Goal: Information Seeking & Learning: Learn about a topic

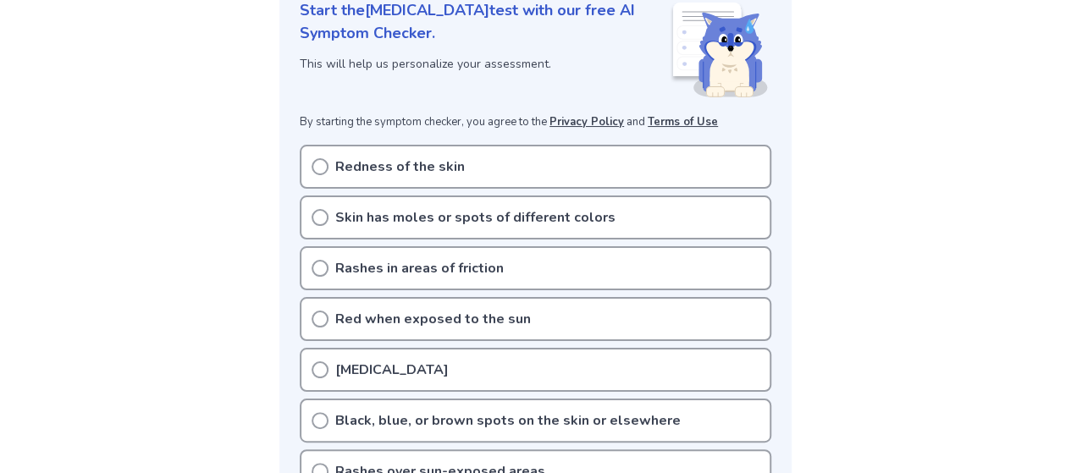
scroll to position [254, 0]
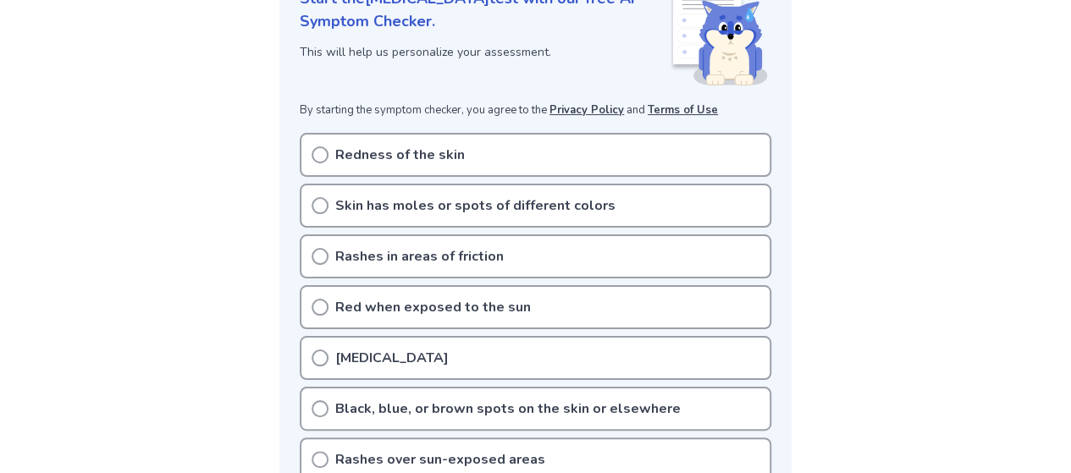
click at [323, 155] on icon at bounding box center [320, 155] width 17 height 17
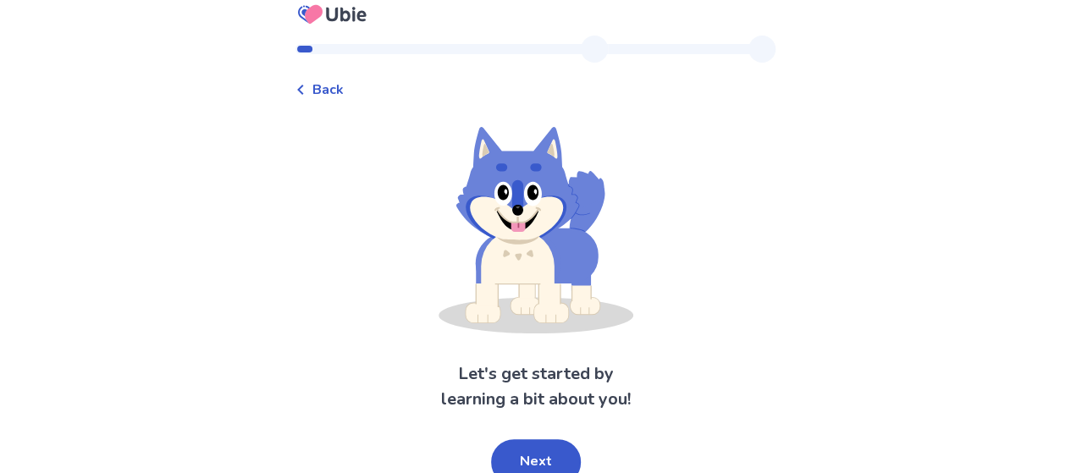
scroll to position [25, 0]
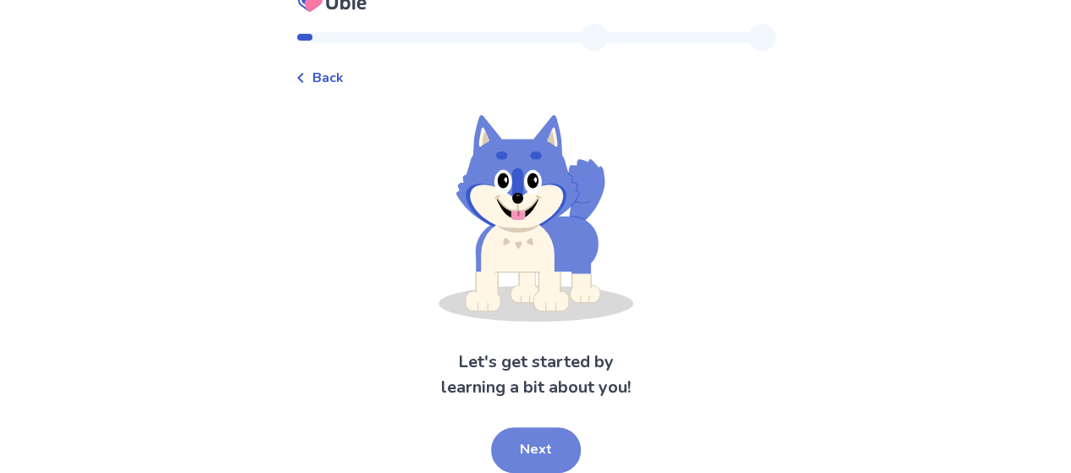
click at [562, 444] on button "Next" at bounding box center [536, 451] width 90 height 46
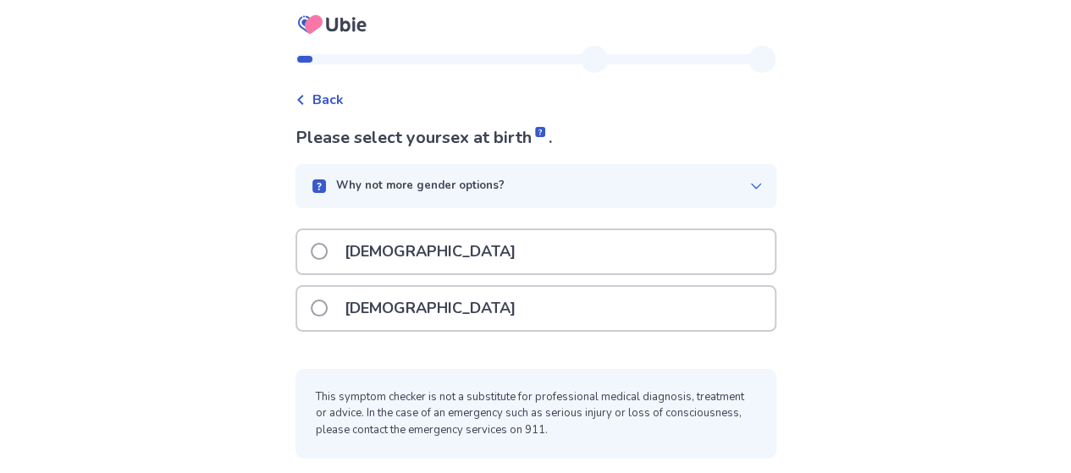
click at [716, 187] on div "Why not more gender options?" at bounding box center [529, 186] width 440 height 17
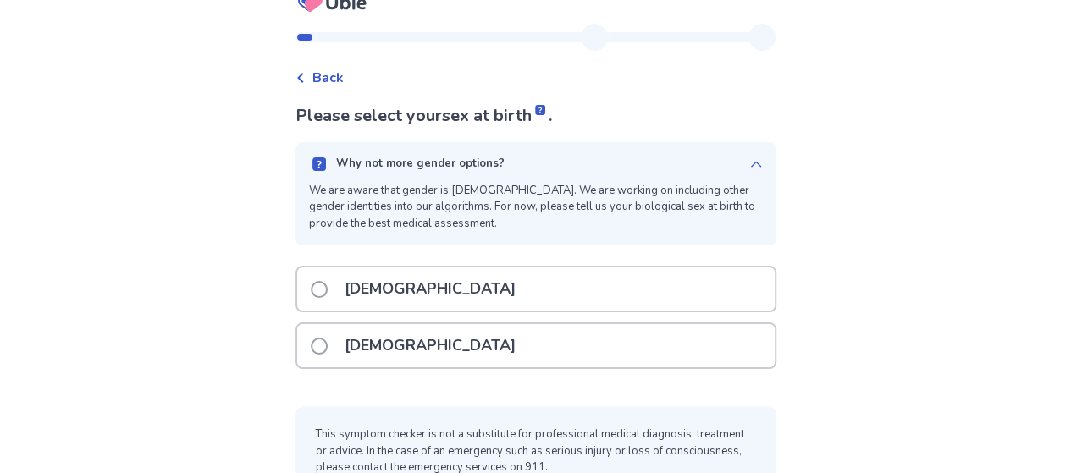
scroll to position [64, 0]
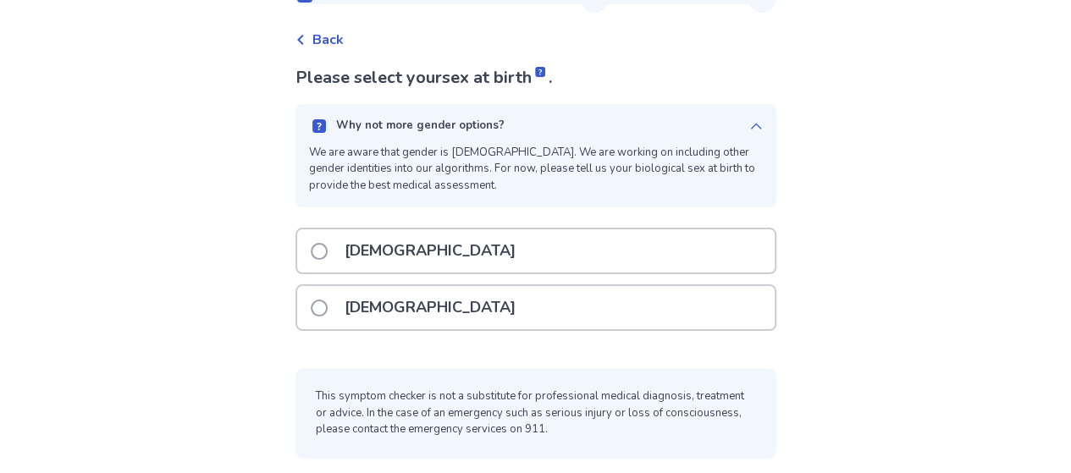
click at [392, 299] on p "[DEMOGRAPHIC_DATA]" at bounding box center [430, 307] width 191 height 43
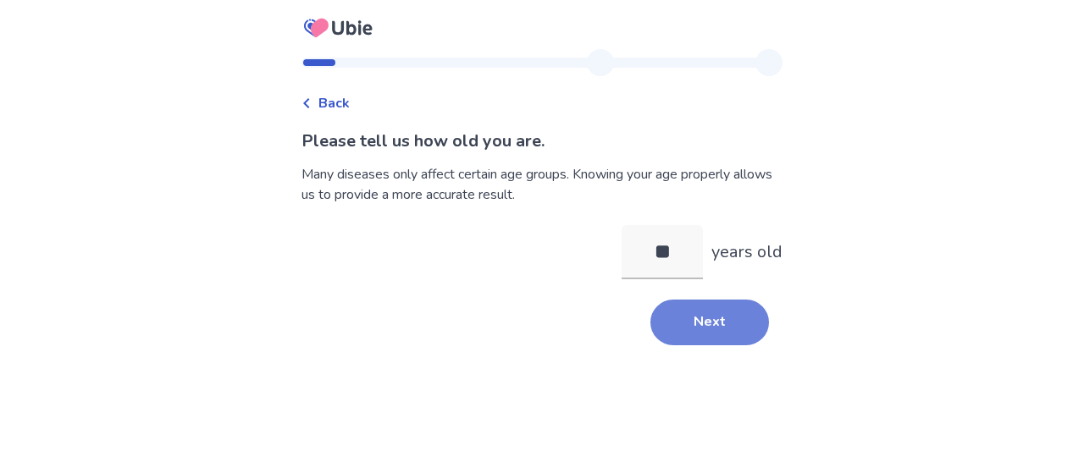
type input "**"
click at [706, 328] on button "Next" at bounding box center [710, 323] width 119 height 46
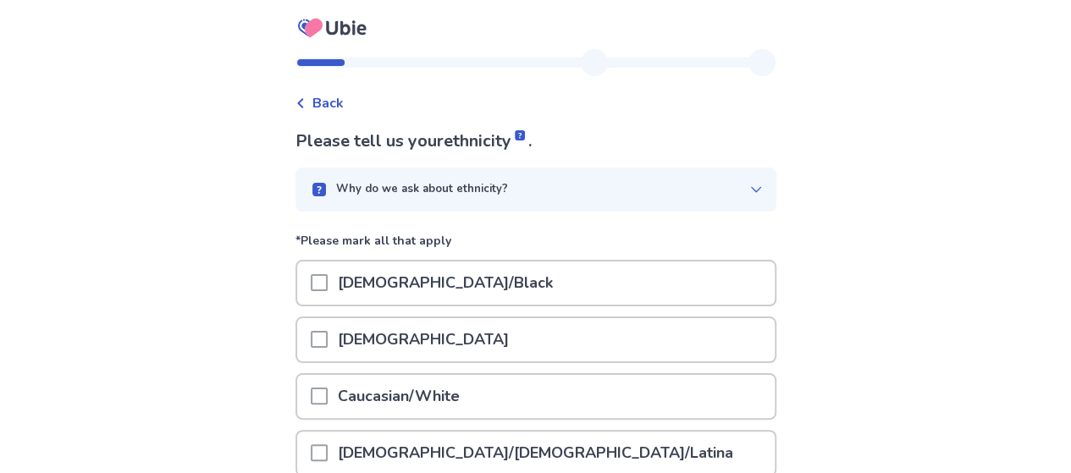
scroll to position [85, 0]
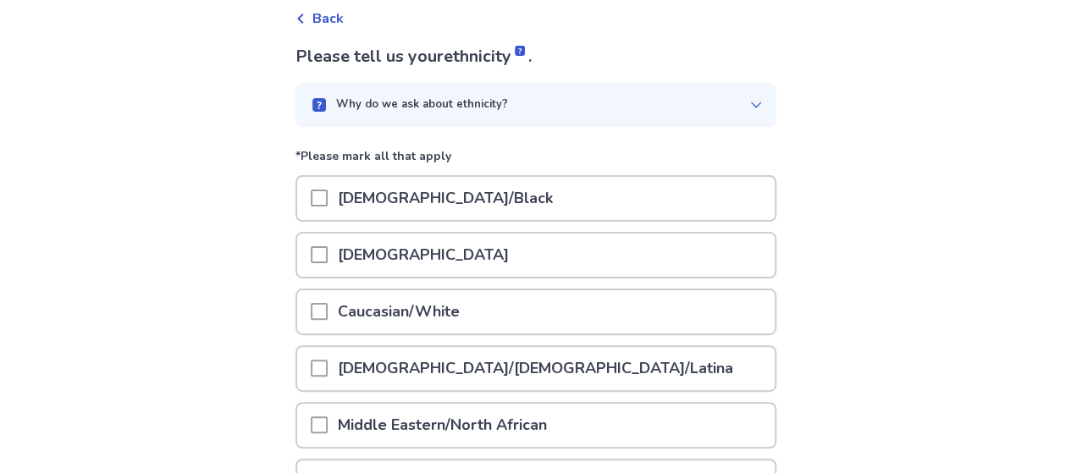
click at [351, 308] on p "Caucasian/White" at bounding box center [399, 312] width 142 height 43
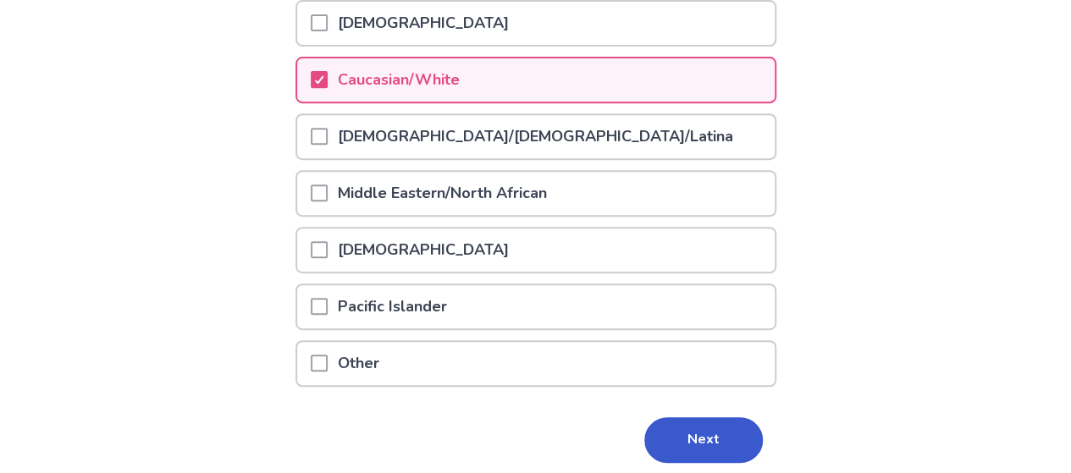
scroll to position [380, 0]
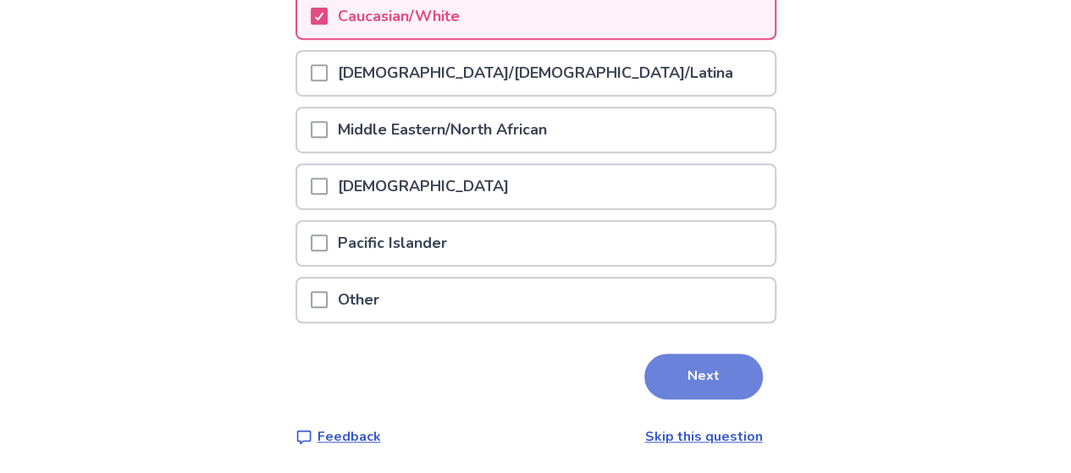
click at [703, 384] on button "Next" at bounding box center [704, 377] width 119 height 46
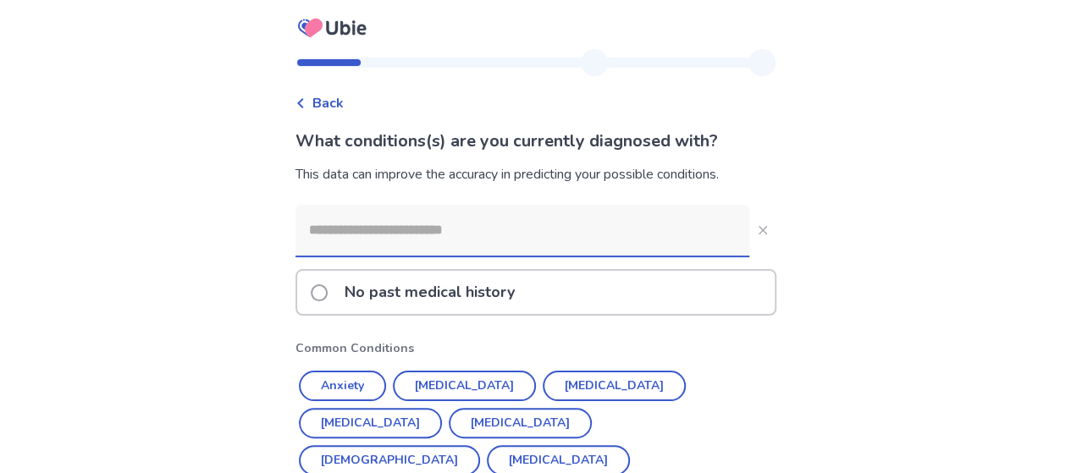
click at [399, 227] on input at bounding box center [523, 230] width 454 height 51
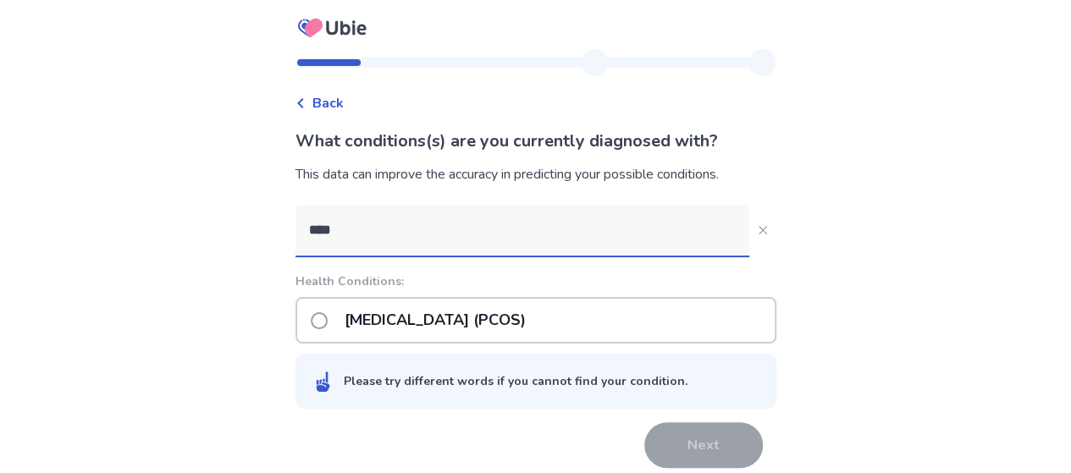
type input "****"
click at [331, 311] on label "[MEDICAL_DATA] (PCOS)" at bounding box center [423, 320] width 225 height 43
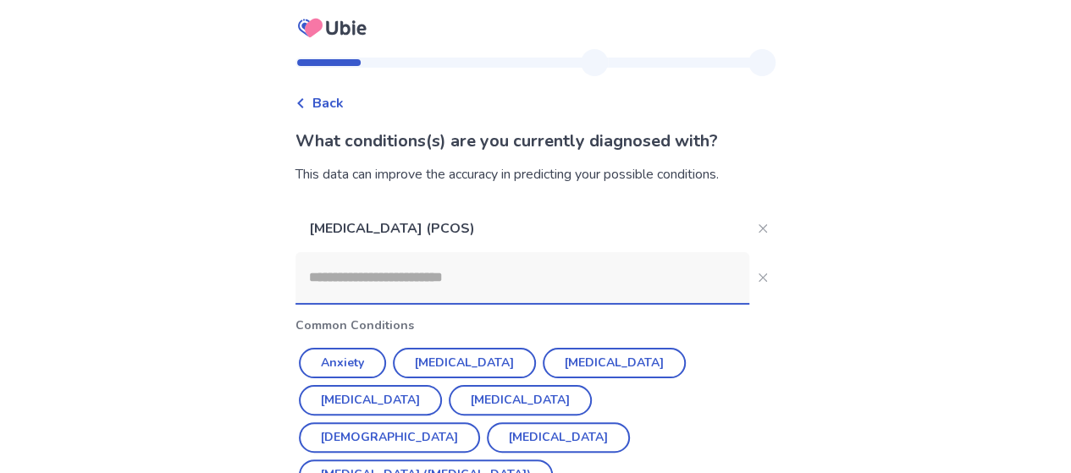
click at [398, 276] on input at bounding box center [523, 277] width 454 height 51
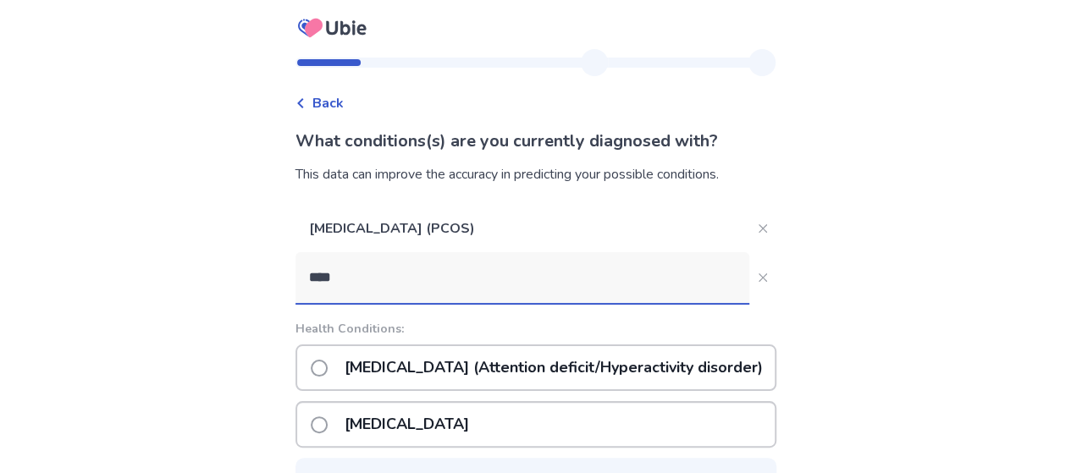
type input "****"
click at [328, 368] on span at bounding box center [319, 368] width 17 height 17
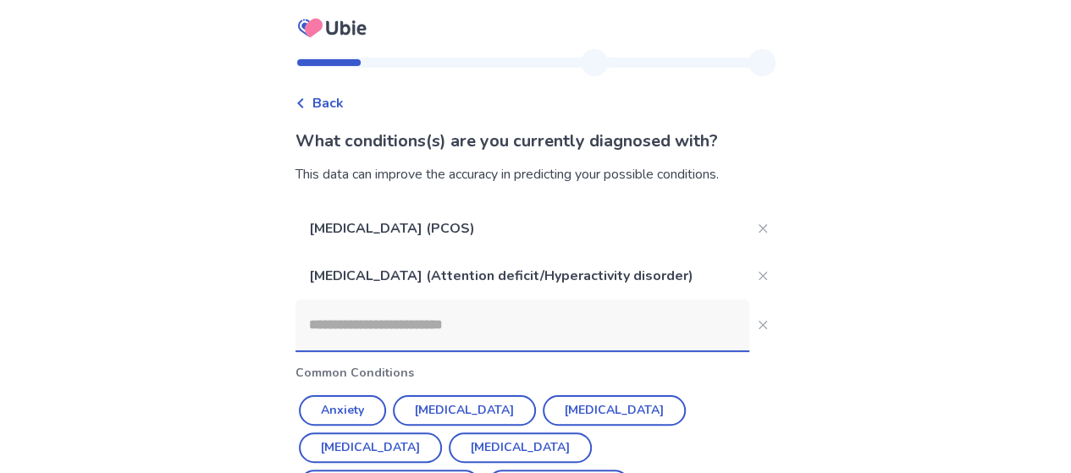
drag, startPoint x: 369, startPoint y: 319, endPoint x: 374, endPoint y: 305, distance: 15.3
click at [369, 318] on input at bounding box center [523, 325] width 454 height 51
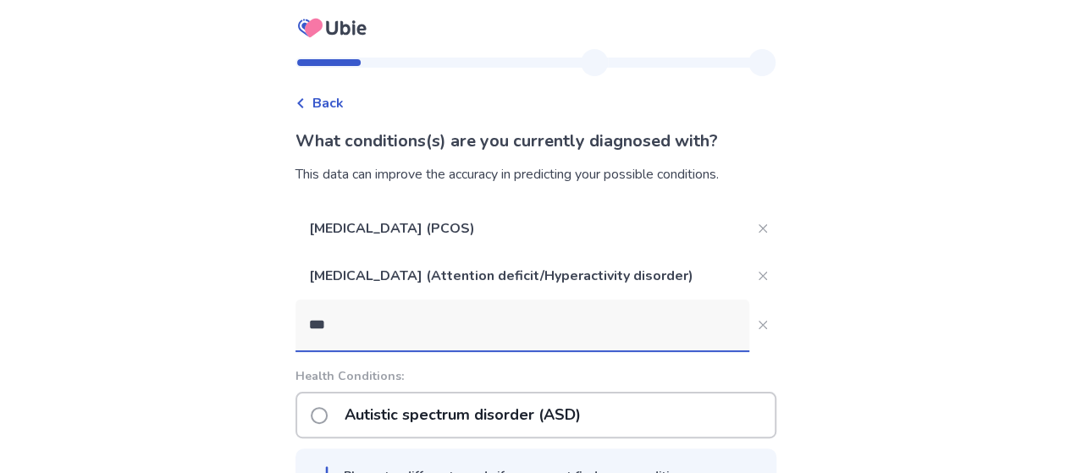
type input "***"
click at [327, 413] on span at bounding box center [319, 415] width 17 height 17
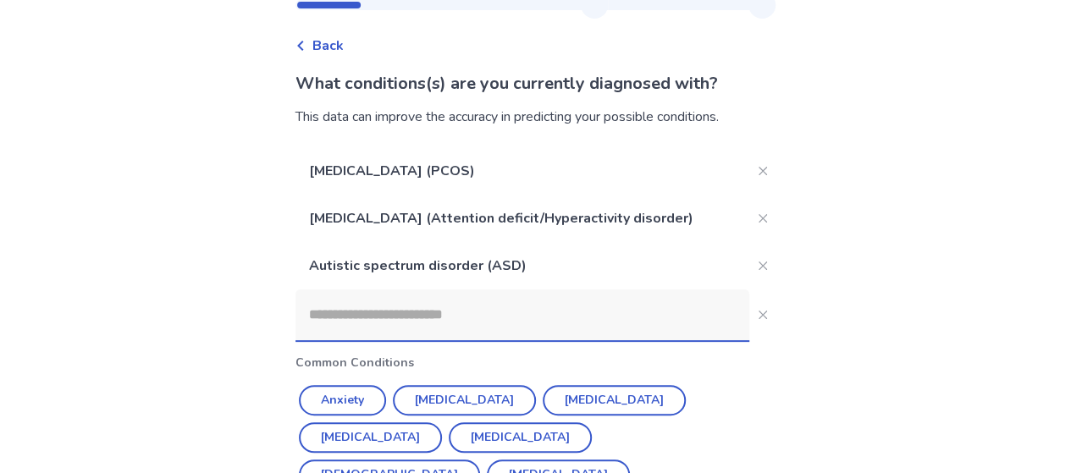
scroll to position [85, 0]
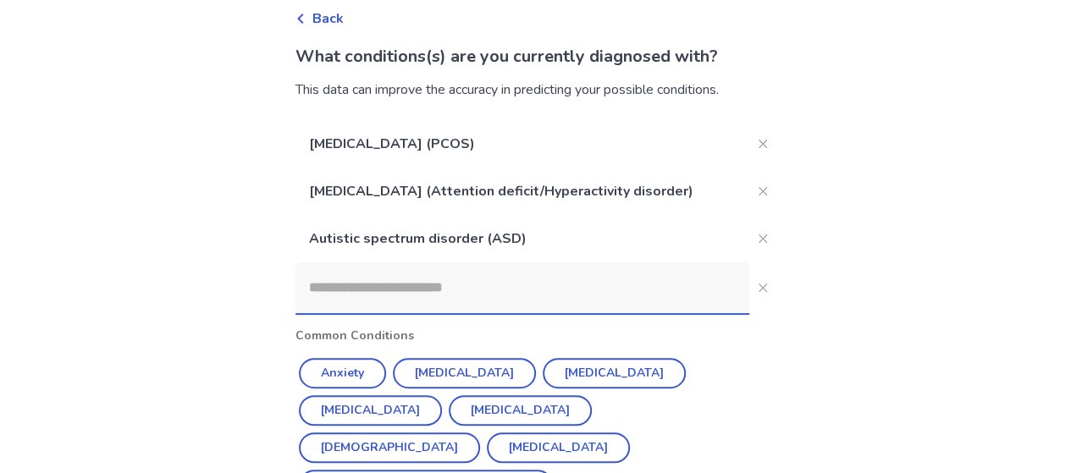
click at [389, 294] on input at bounding box center [523, 288] width 454 height 51
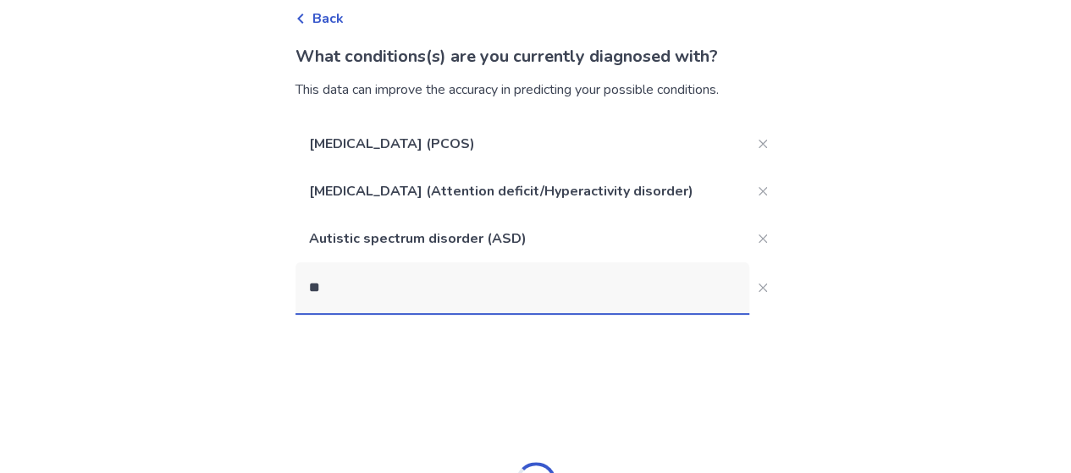
type input "***"
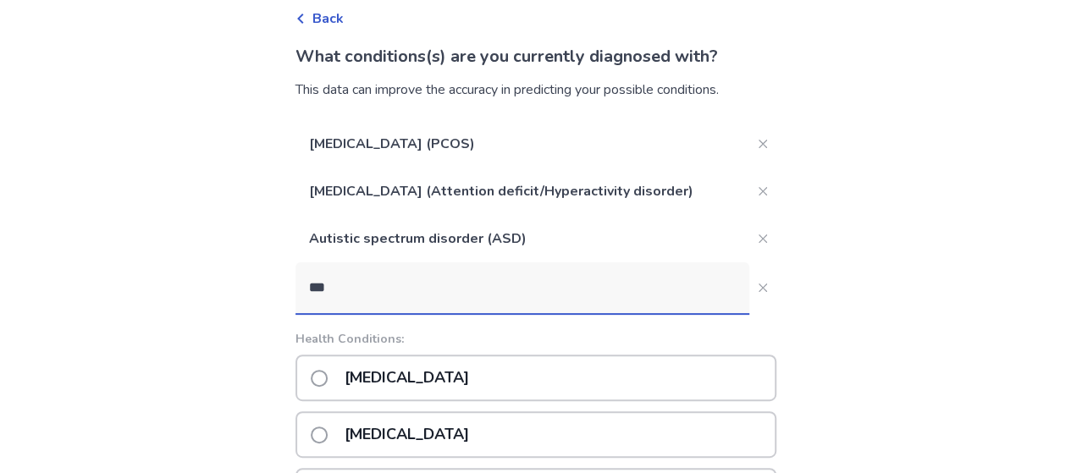
click at [385, 382] on p "[MEDICAL_DATA]" at bounding box center [407, 378] width 145 height 43
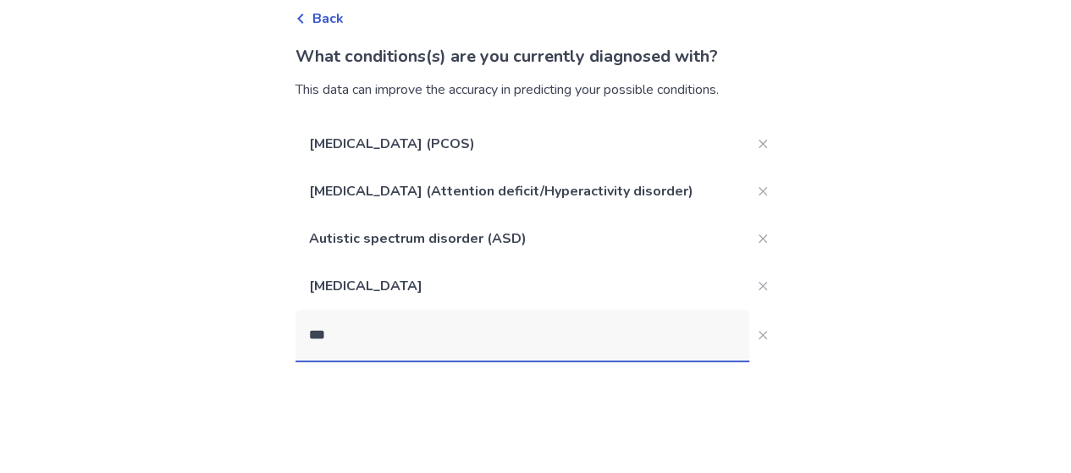
type input "****"
click at [381, 436] on p "Anxiety" at bounding box center [372, 425] width 75 height 43
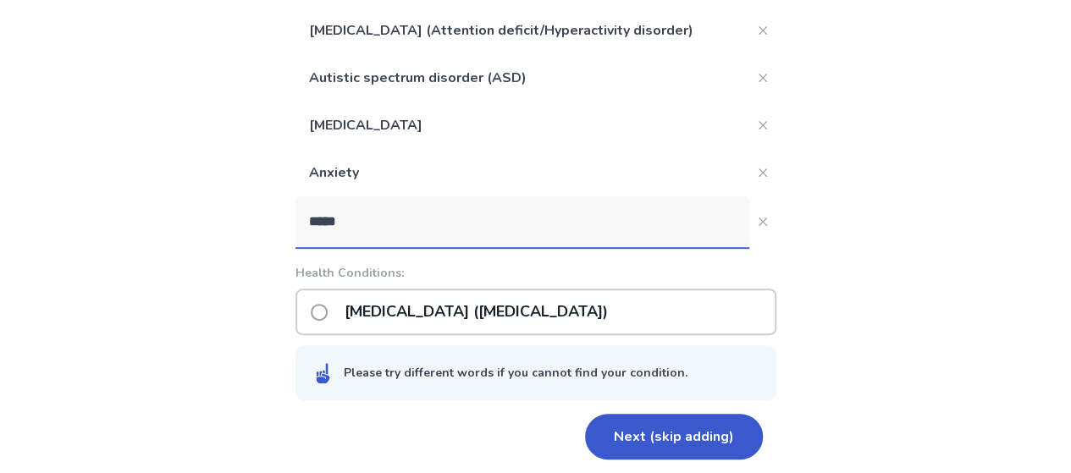
scroll to position [252, 0]
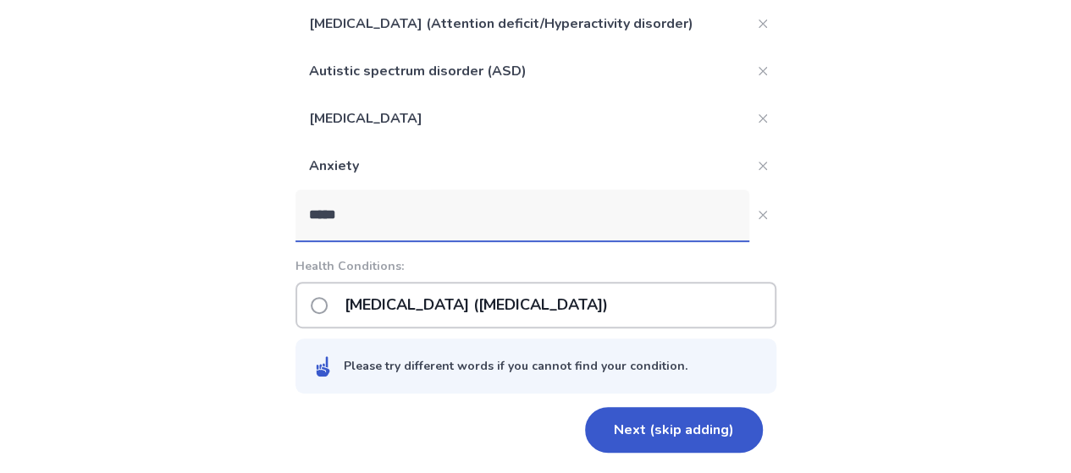
type input "*****"
click at [328, 302] on span at bounding box center [319, 305] width 17 height 17
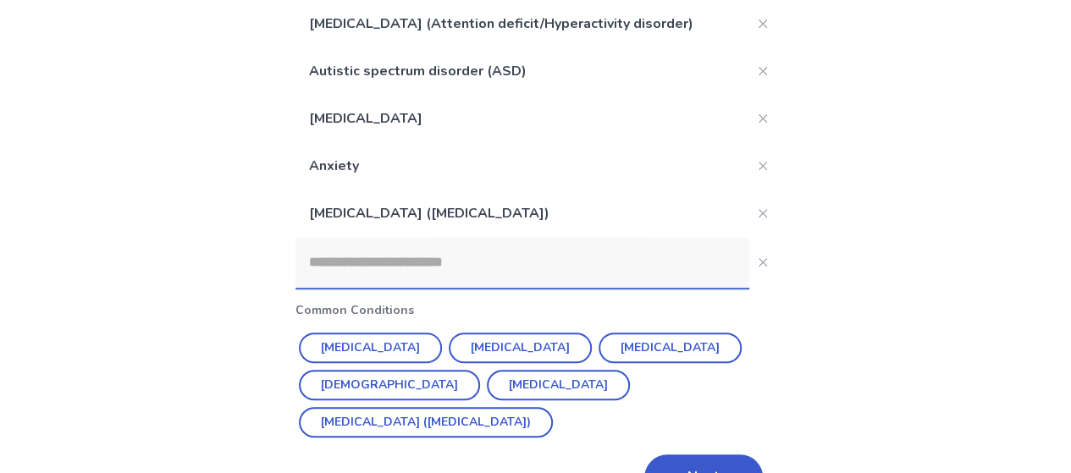
click at [360, 265] on input at bounding box center [523, 262] width 454 height 51
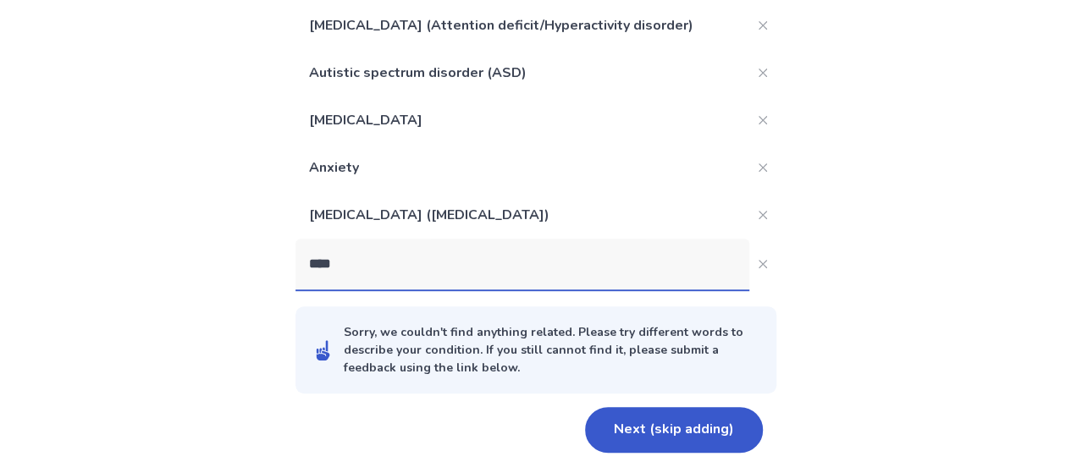
scroll to position [251, 0]
type input "*"
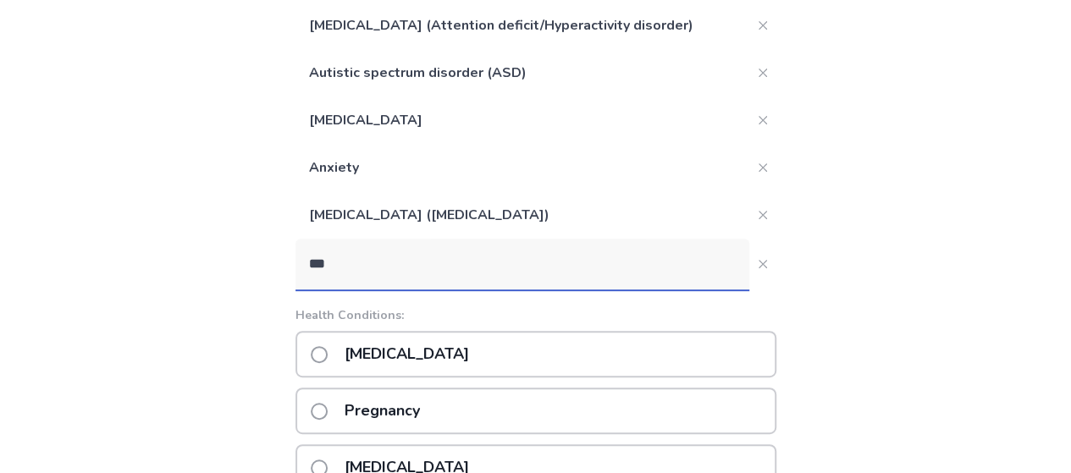
scroll to position [252, 0]
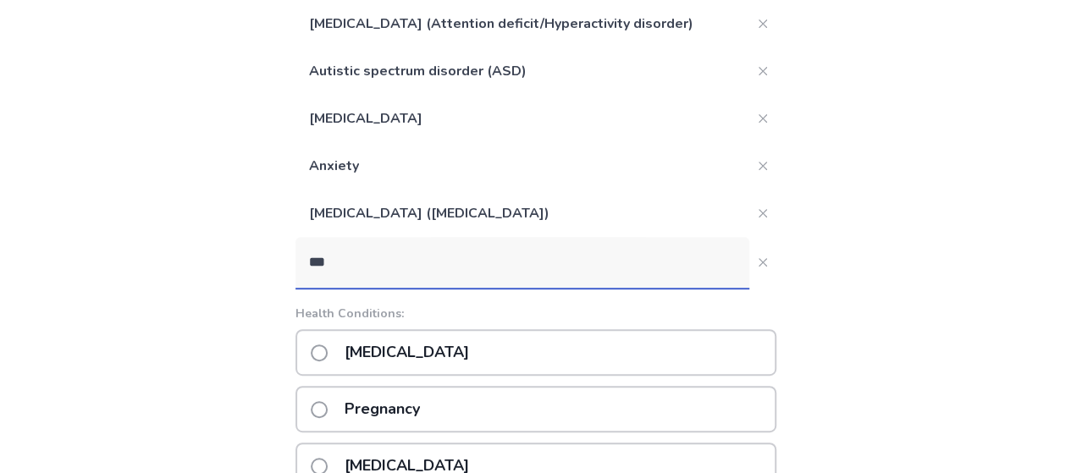
type input "****"
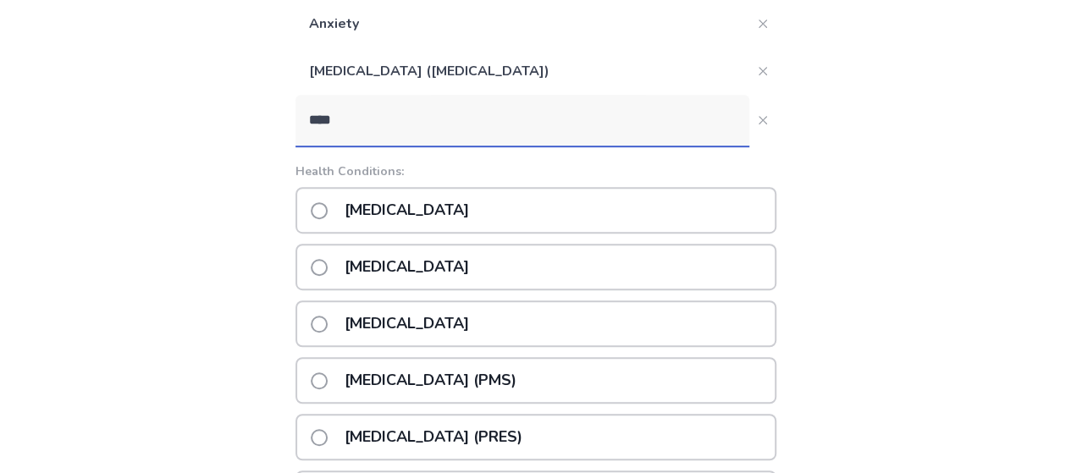
scroll to position [422, 0]
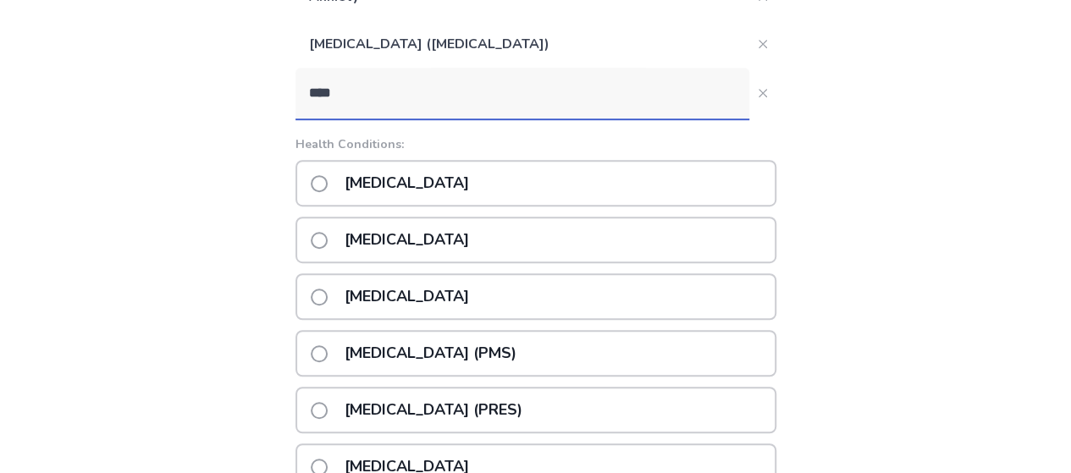
click at [381, 291] on p "[MEDICAL_DATA]" at bounding box center [407, 296] width 145 height 43
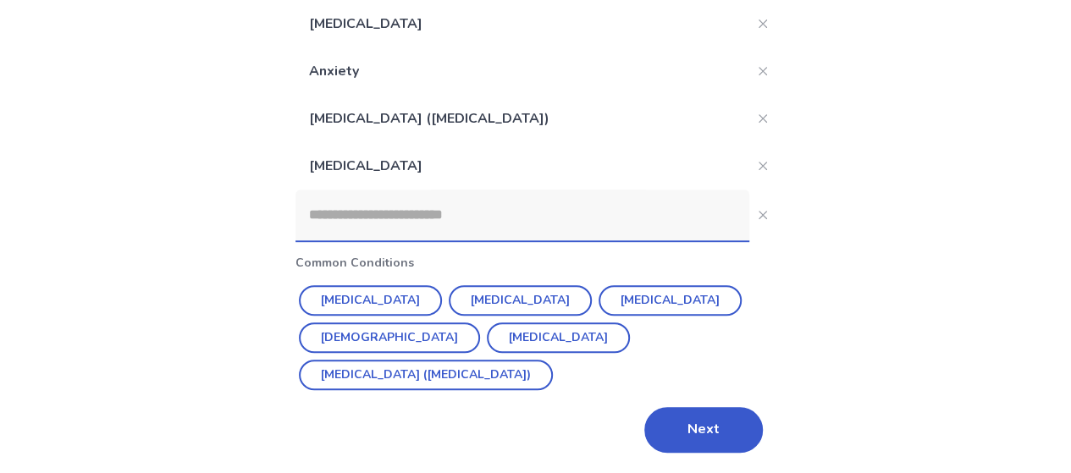
scroll to position [310, 0]
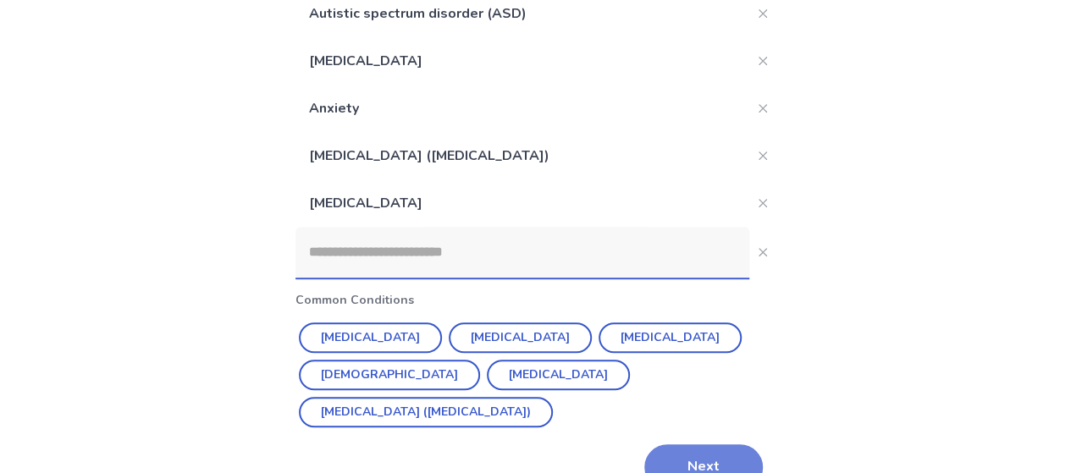
click at [683, 445] on button "Next" at bounding box center [704, 468] width 119 height 46
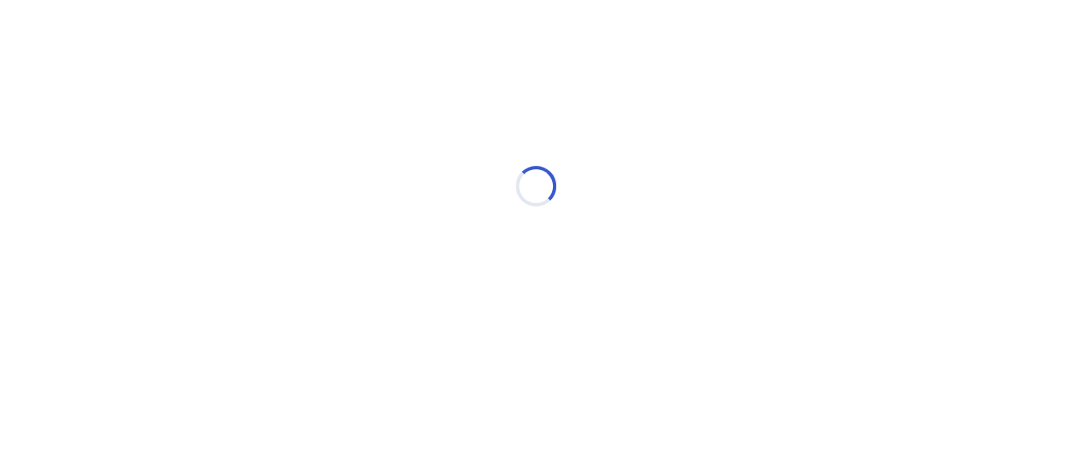
scroll to position [0, 0]
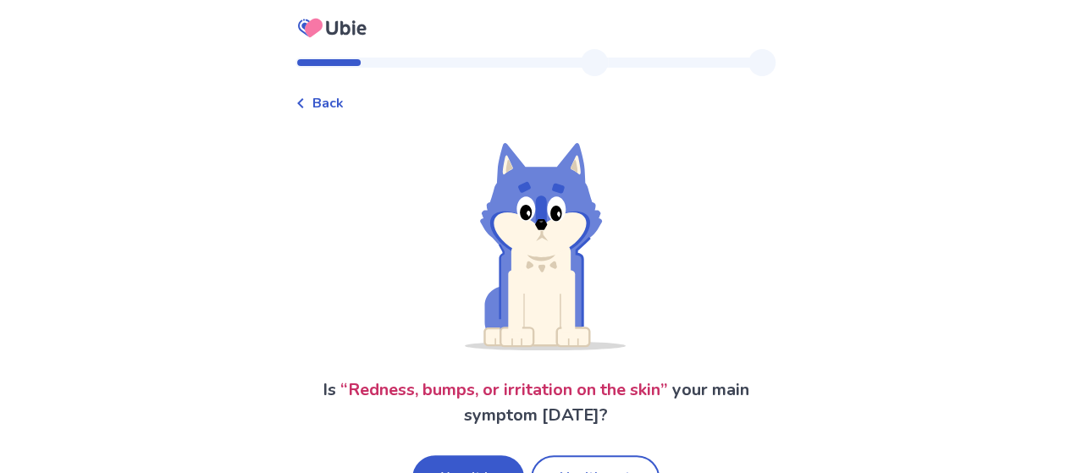
scroll to position [54, 0]
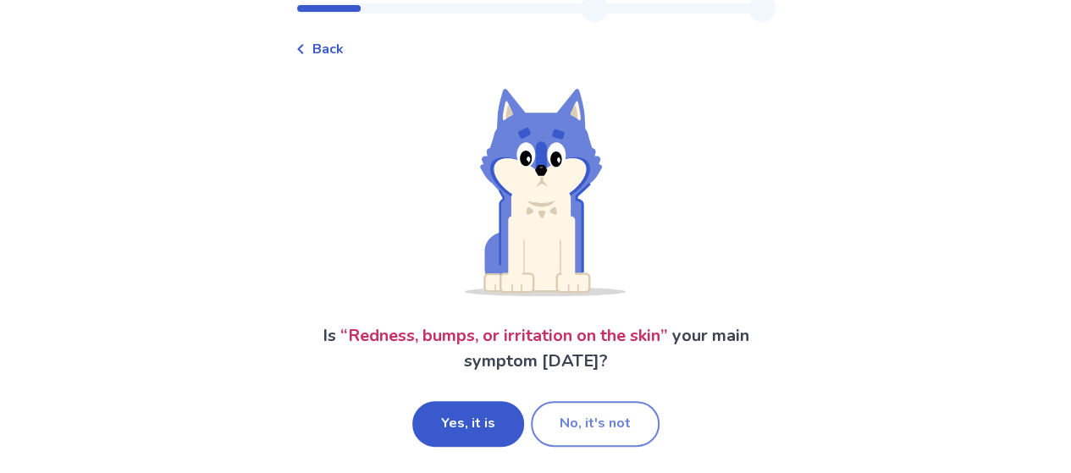
click at [588, 430] on button "No, it's not" at bounding box center [595, 424] width 129 height 46
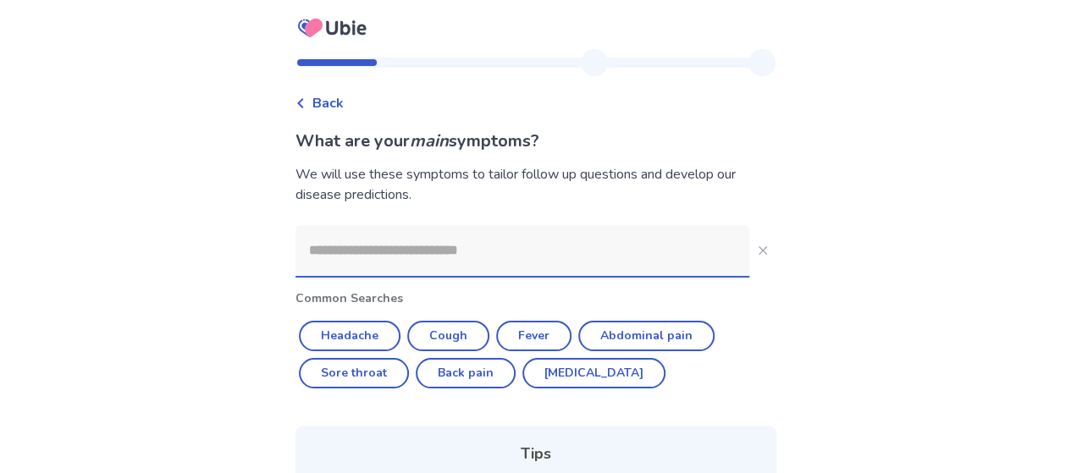
click at [415, 245] on input at bounding box center [523, 250] width 454 height 51
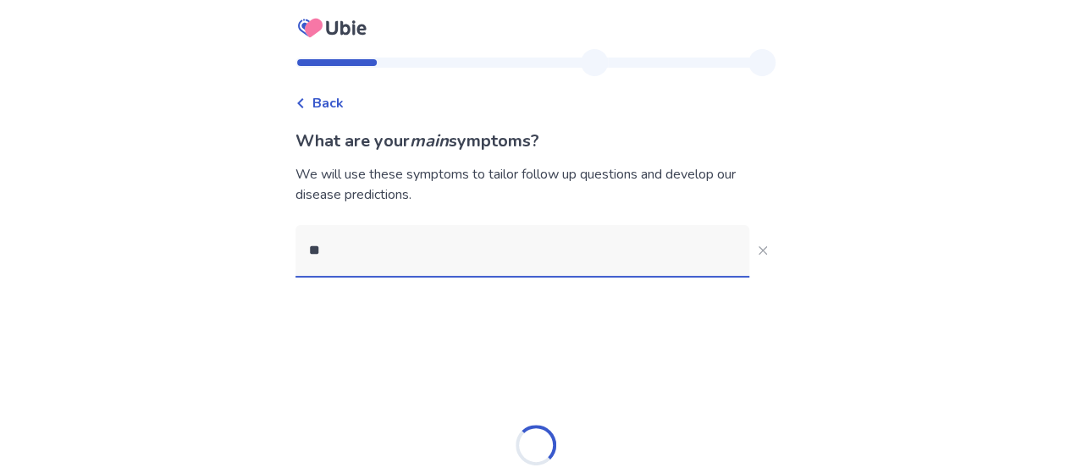
type input "***"
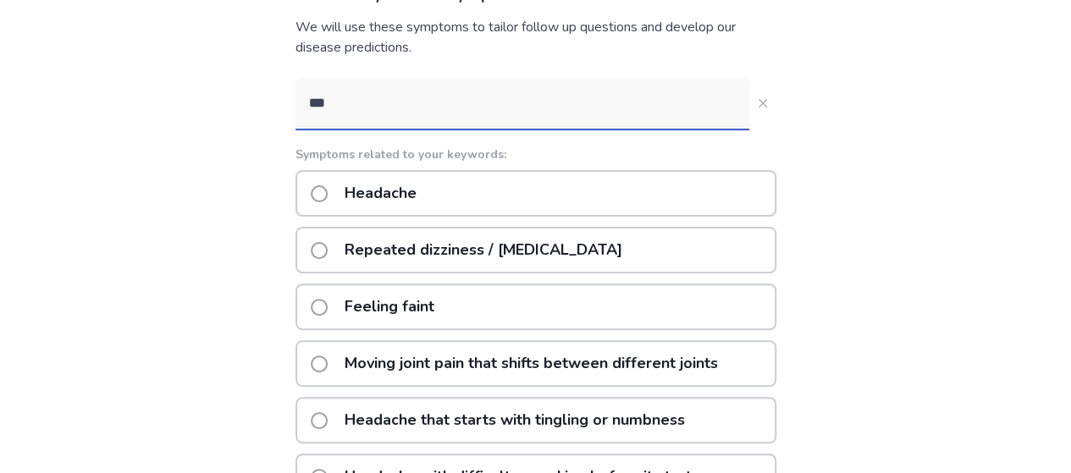
scroll to position [169, 0]
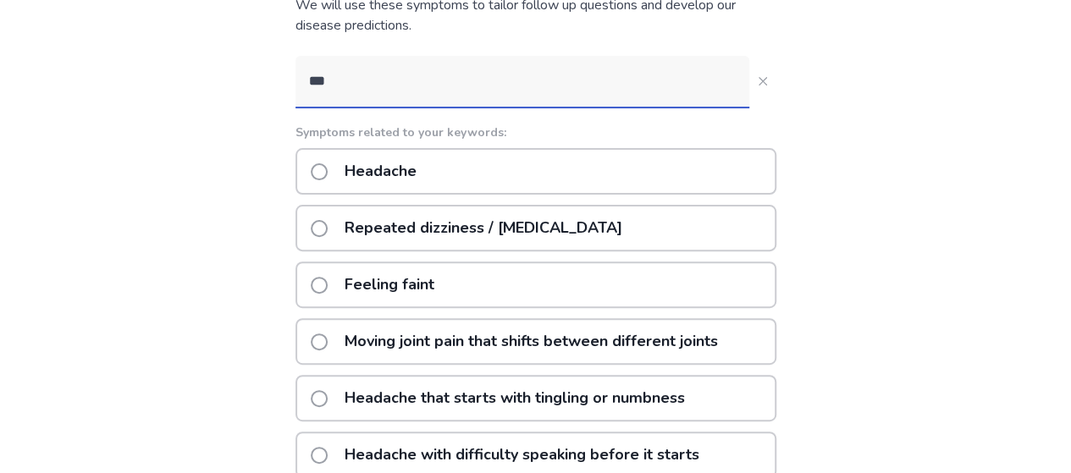
click at [410, 287] on p "Feeling faint" at bounding box center [390, 284] width 110 height 43
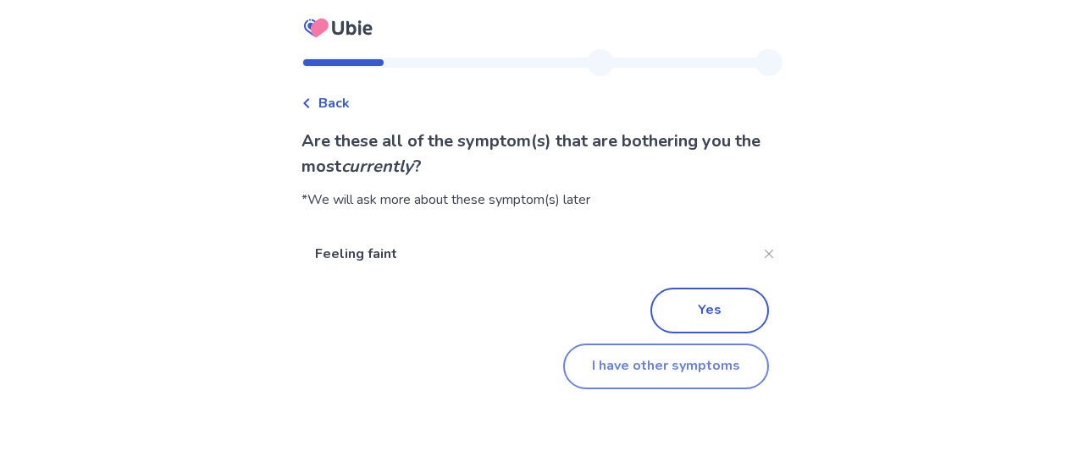
click at [634, 379] on button "I have other symptoms" at bounding box center [666, 367] width 206 height 46
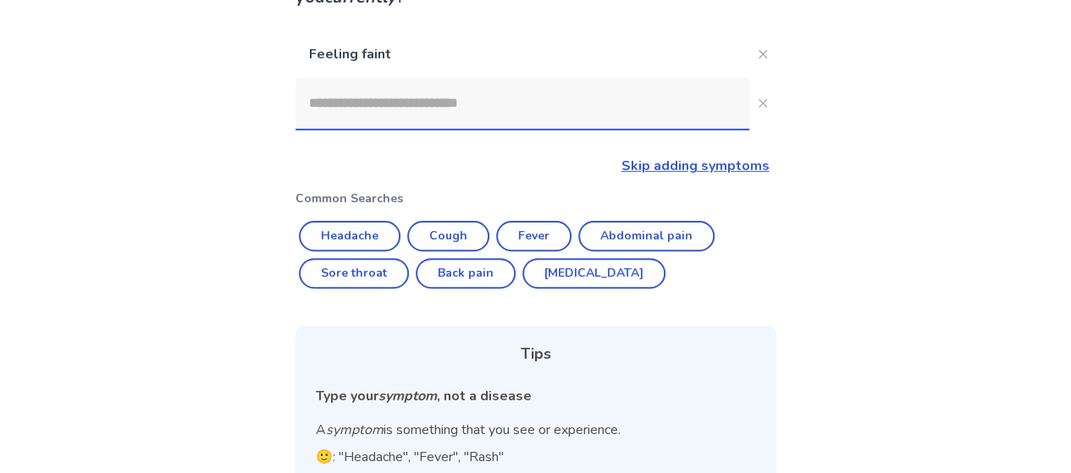
click at [383, 99] on input at bounding box center [523, 103] width 454 height 51
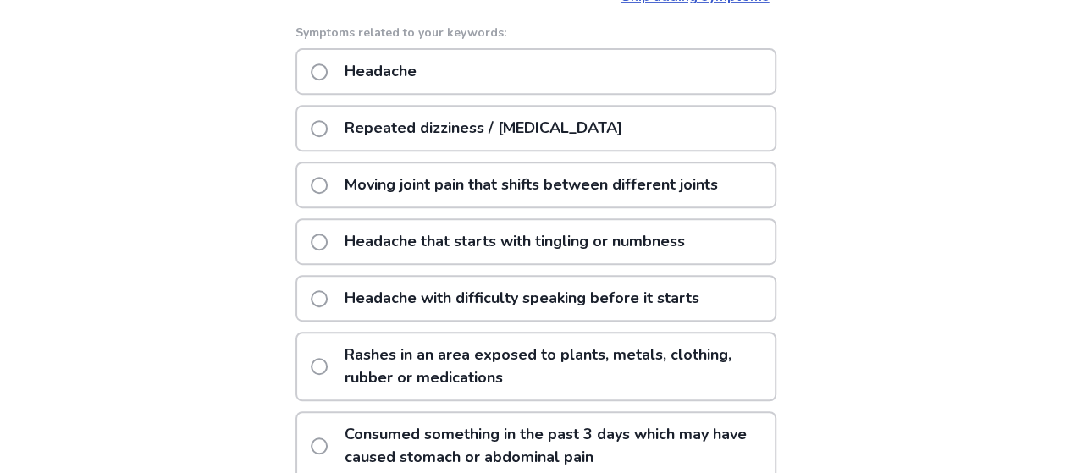
scroll to position [424, 0]
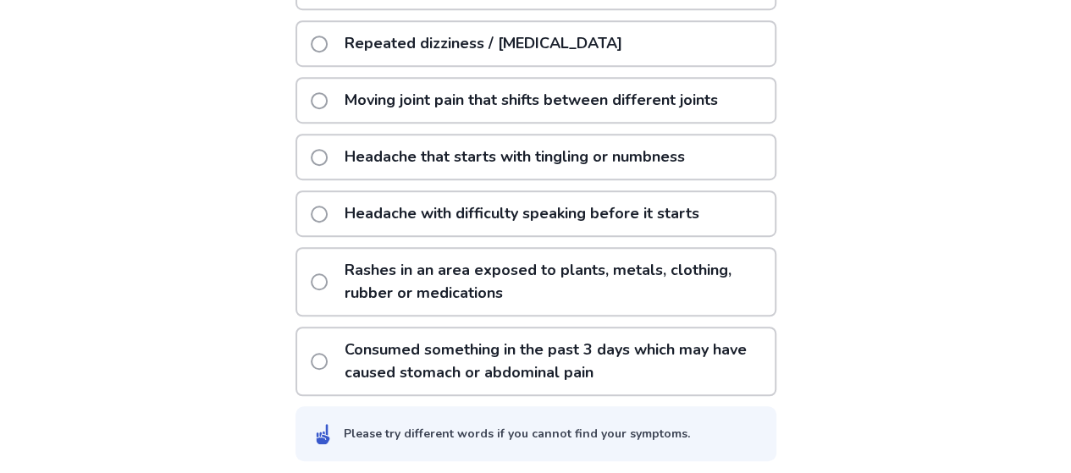
type input "****"
click at [328, 281] on span at bounding box center [319, 282] width 17 height 17
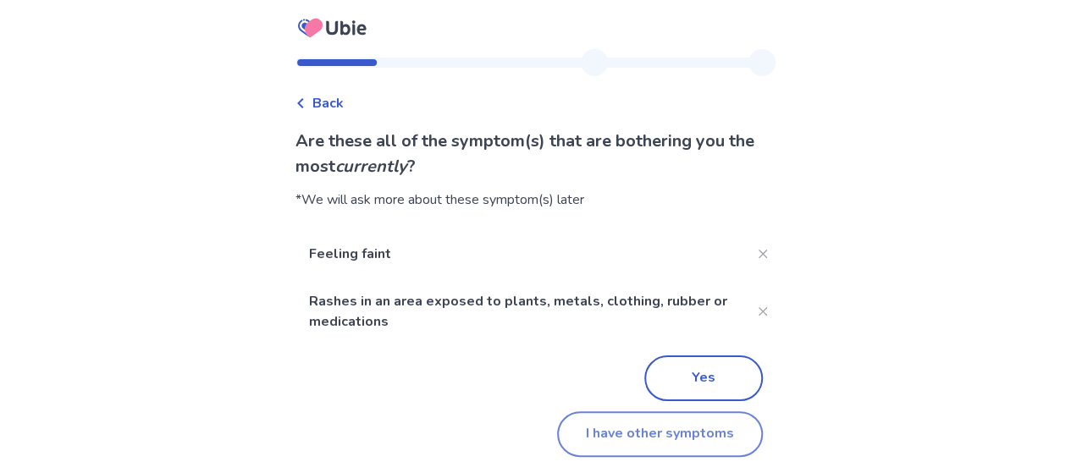
click at [606, 440] on button "I have other symptoms" at bounding box center [660, 435] width 206 height 46
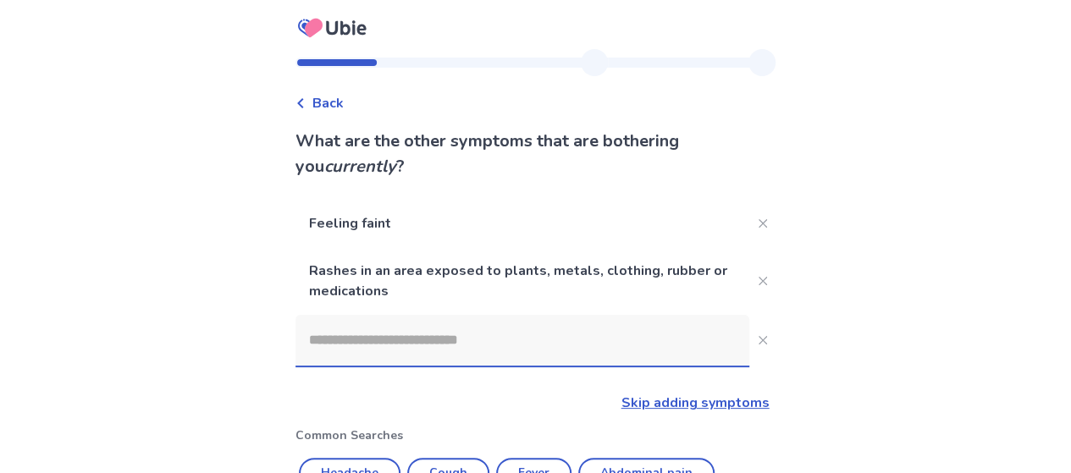
click at [440, 338] on input at bounding box center [523, 340] width 454 height 51
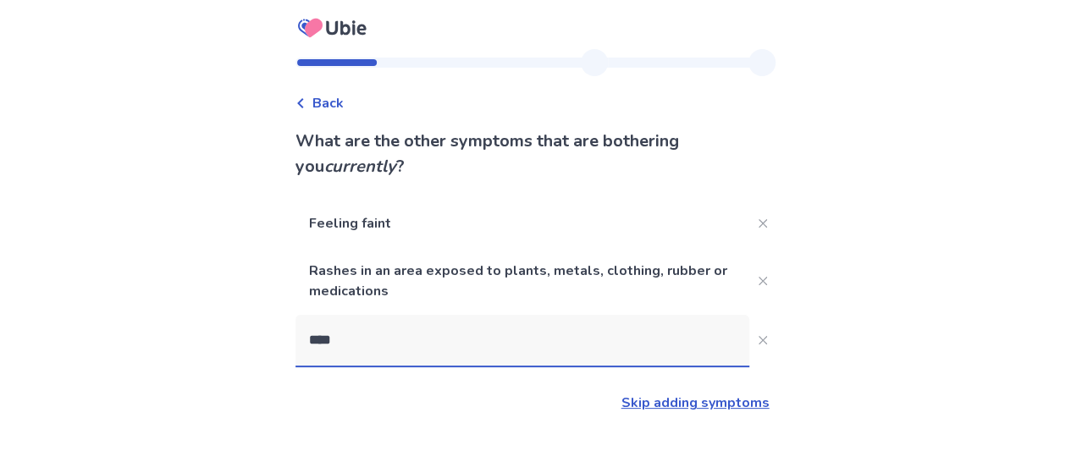
type input "*****"
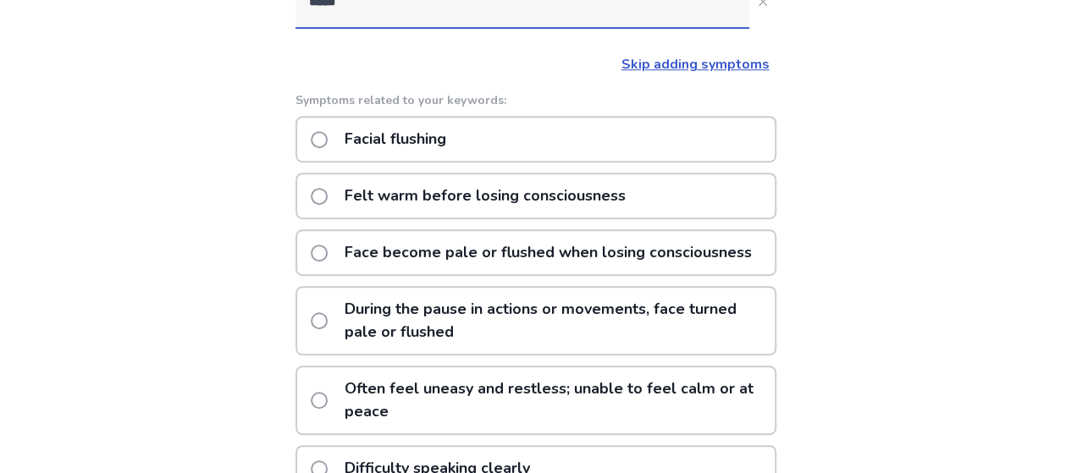
scroll to position [424, 0]
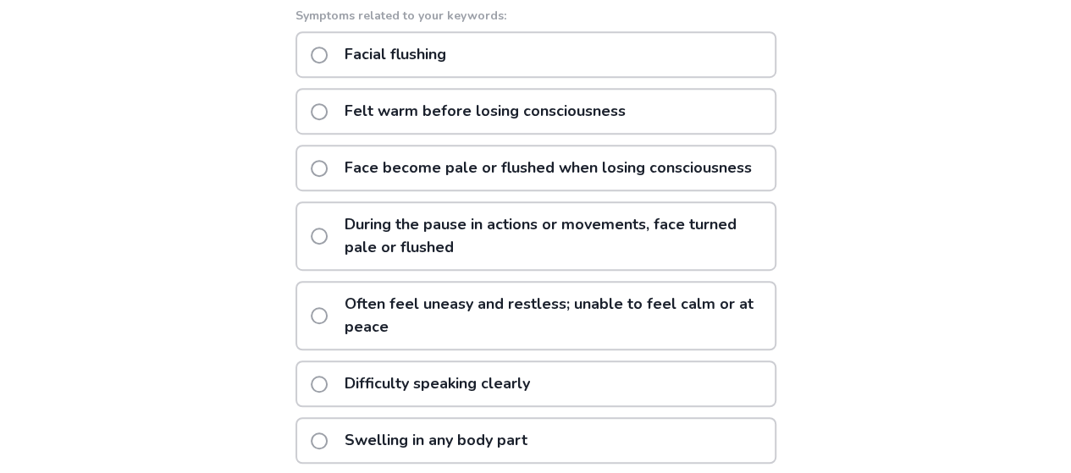
click at [418, 313] on p "Often feel uneasy and restless; unable to feel calm or at peace" at bounding box center [555, 316] width 440 height 66
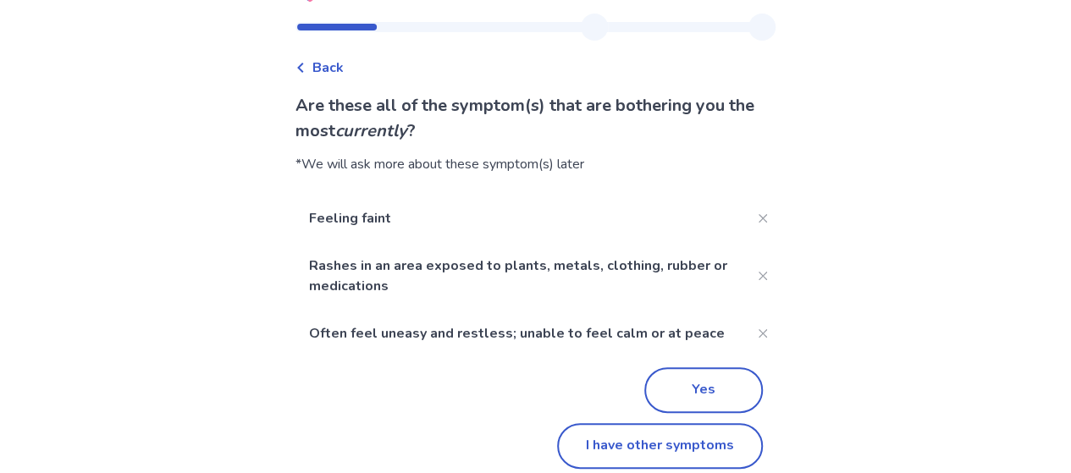
scroll to position [51, 0]
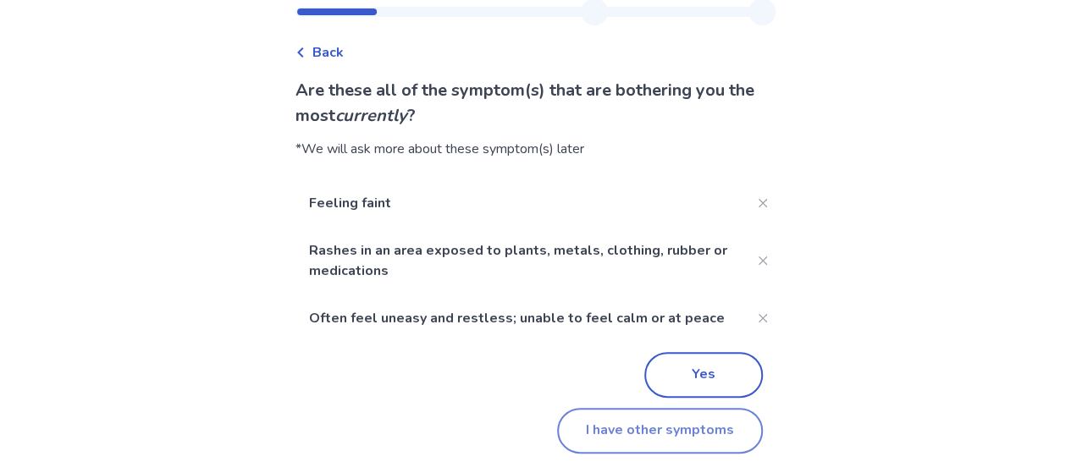
click at [661, 435] on button "I have other symptoms" at bounding box center [660, 431] width 206 height 46
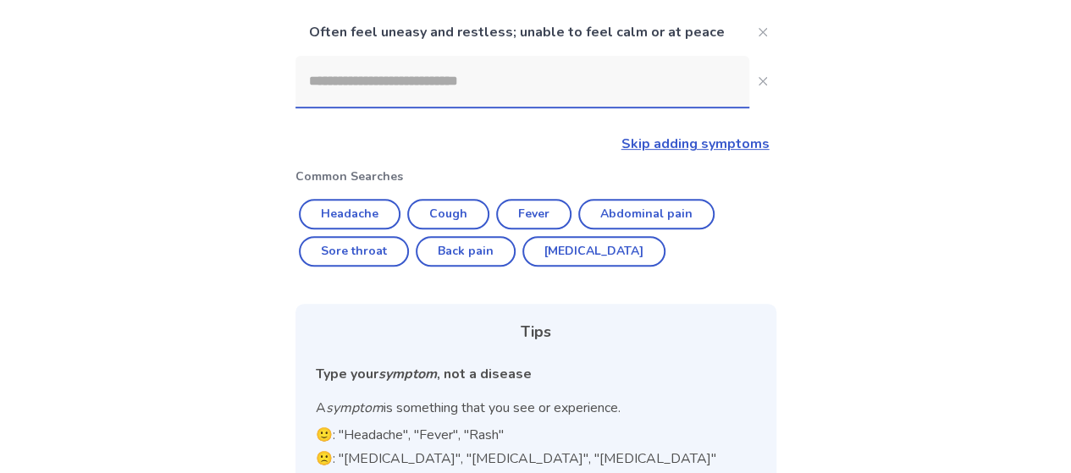
scroll to position [169, 0]
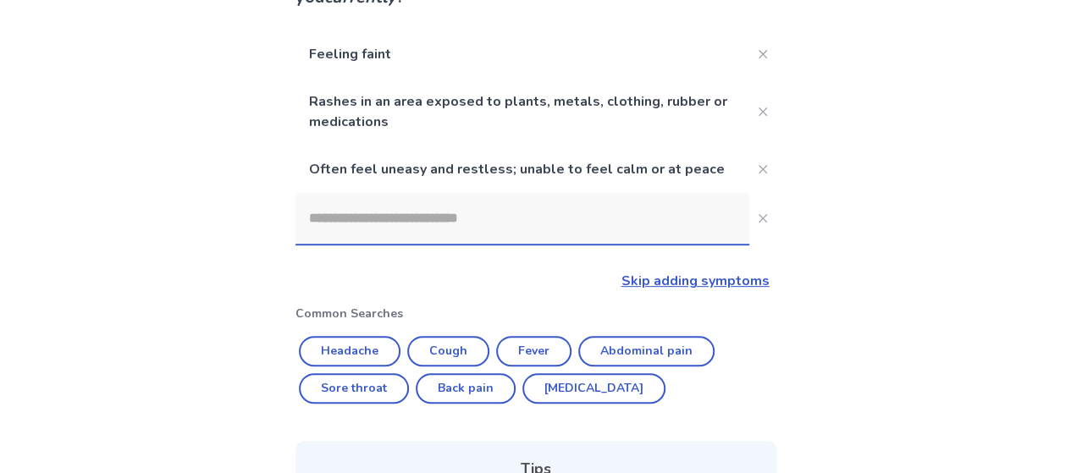
click at [410, 219] on input at bounding box center [523, 218] width 454 height 51
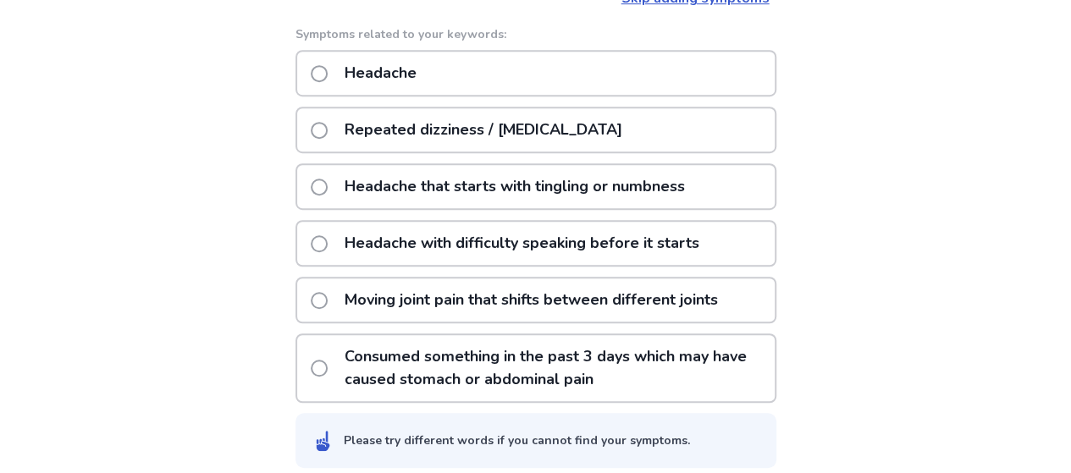
scroll to position [468, 0]
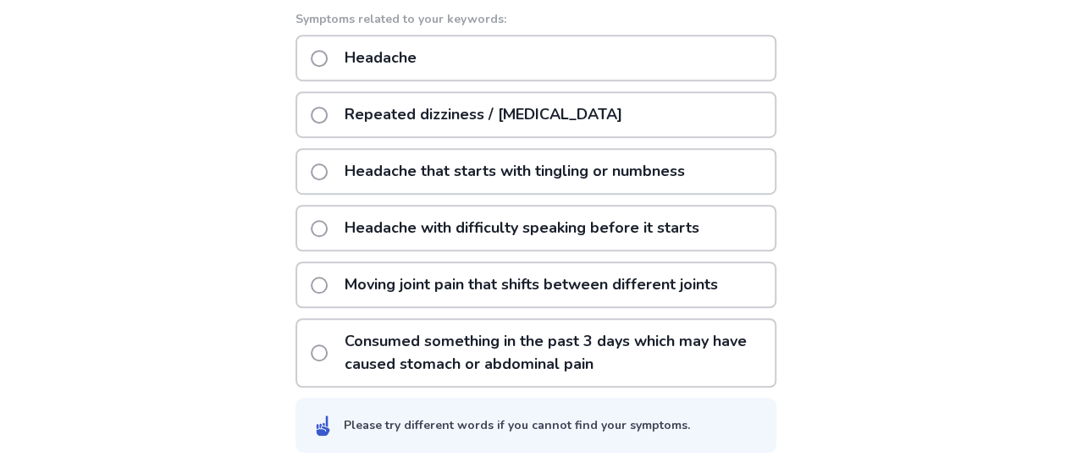
type input "********"
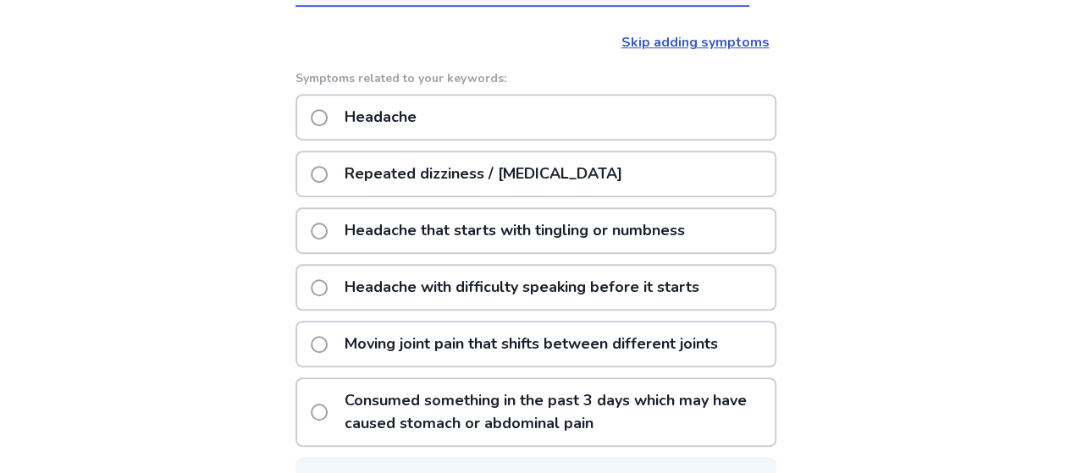
scroll to position [383, 0]
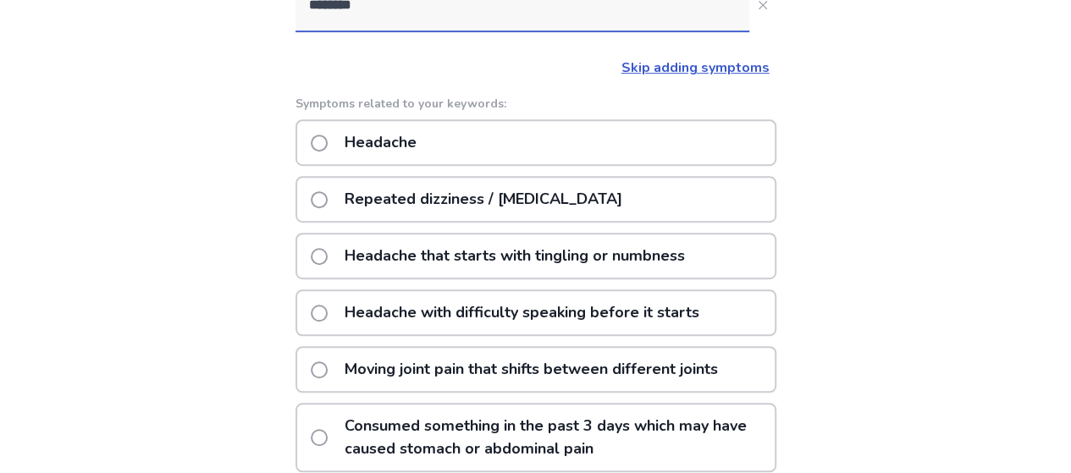
click at [328, 143] on span at bounding box center [319, 143] width 17 height 17
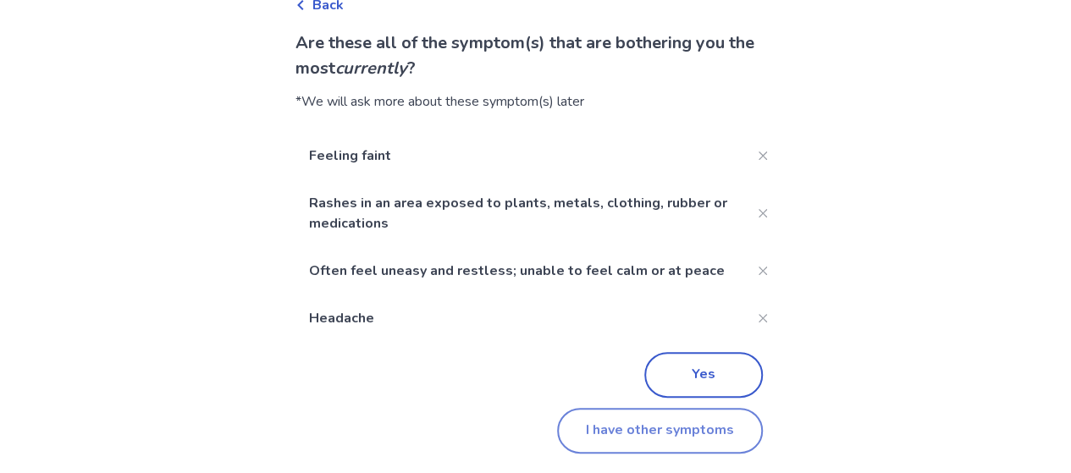
click at [688, 438] on button "I have other symptoms" at bounding box center [660, 431] width 206 height 46
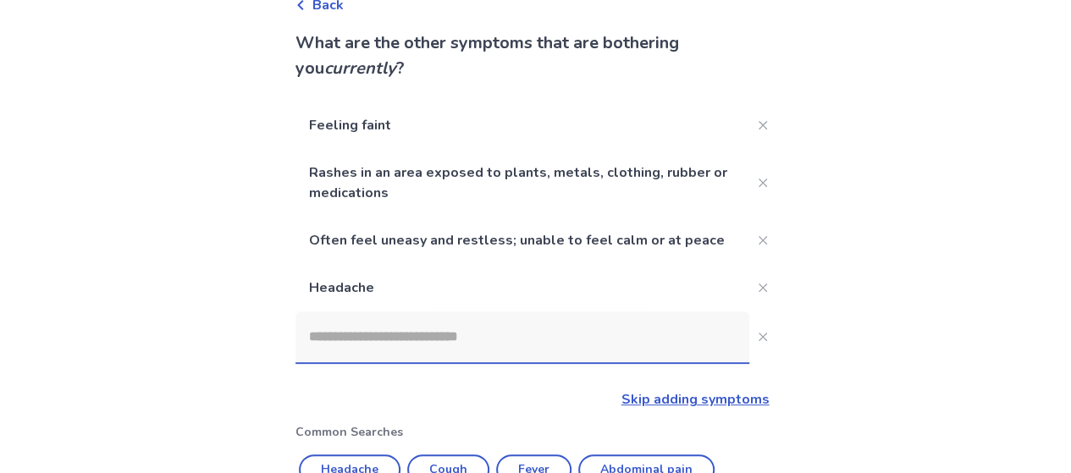
scroll to position [383, 0]
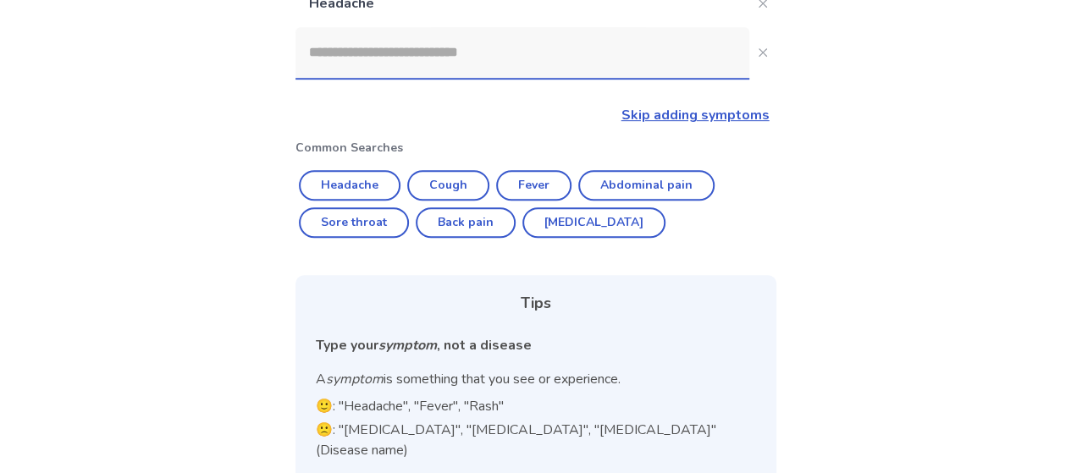
click at [392, 40] on input at bounding box center [523, 52] width 454 height 51
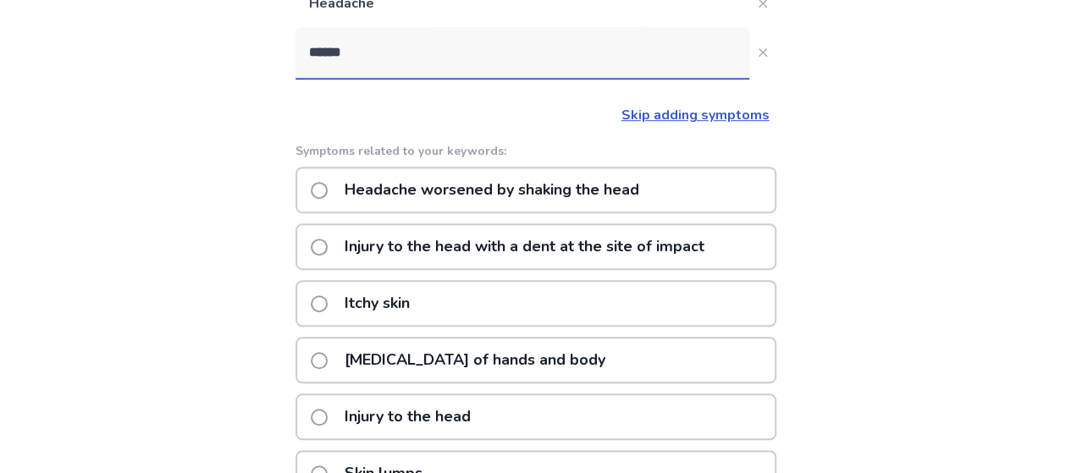
type input "*******"
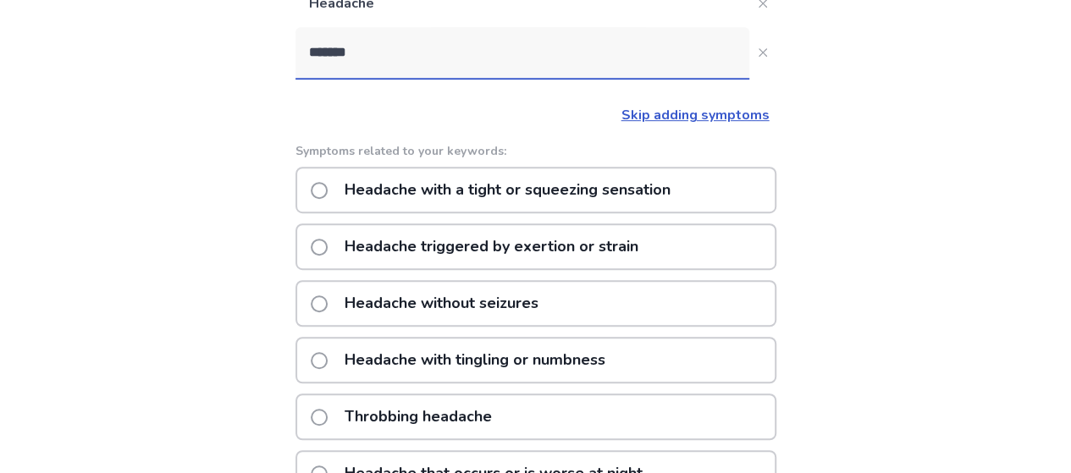
click at [427, 196] on p "Headache with a tight or squeezing sensation" at bounding box center [508, 190] width 346 height 43
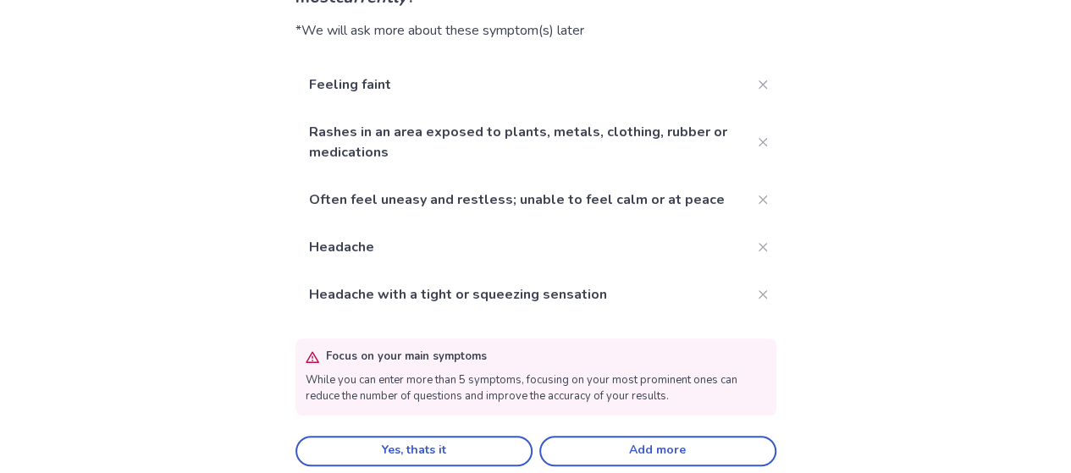
scroll to position [182, 0]
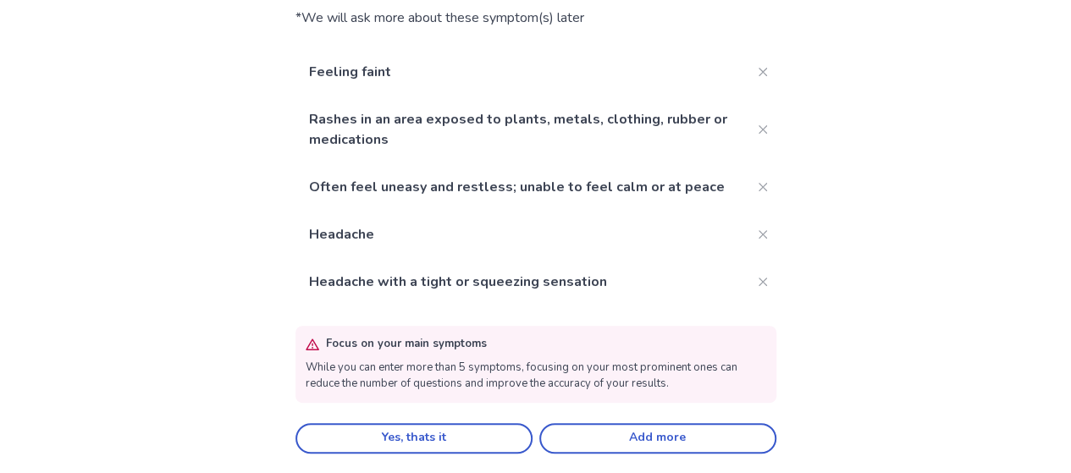
scroll to position [383, 0]
